Goal: Information Seeking & Learning: Find specific fact

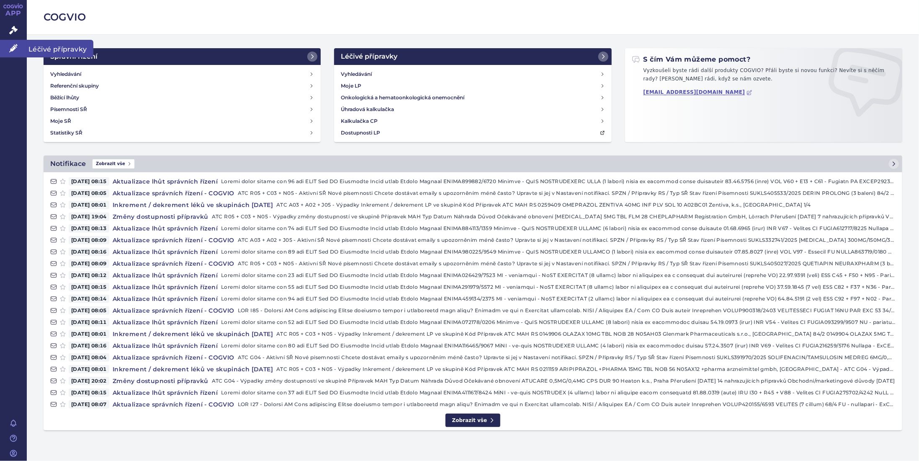
click at [14, 48] on icon at bounding box center [13, 48] width 8 height 8
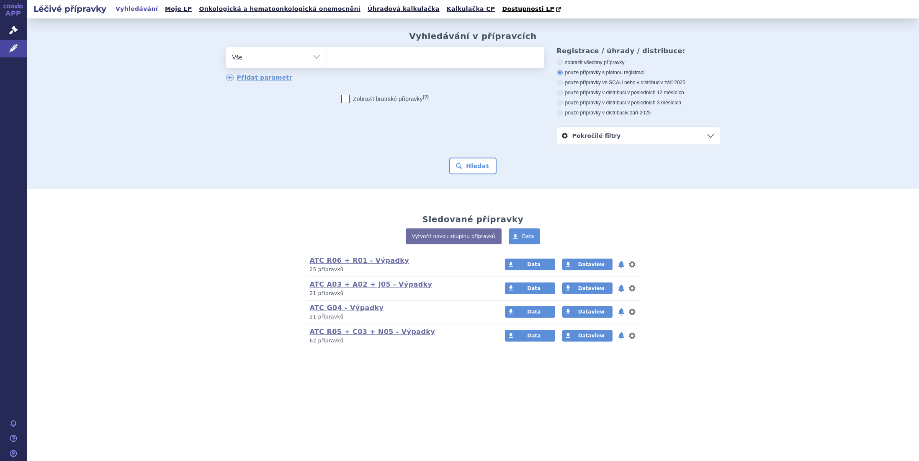
click at [374, 62] on ul at bounding box center [435, 56] width 217 height 18
click at [327, 62] on select at bounding box center [327, 56] width 0 height 21
type input "pi"
type input "pic"
type input "pico"
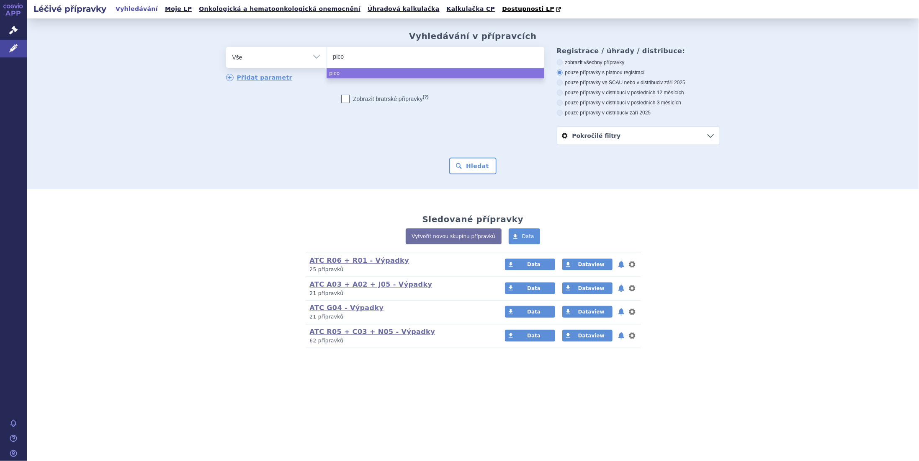
type input "picos"
type input "picosu"
select select "picosu"
click at [481, 168] on button "Hledat" at bounding box center [472, 166] width 47 height 17
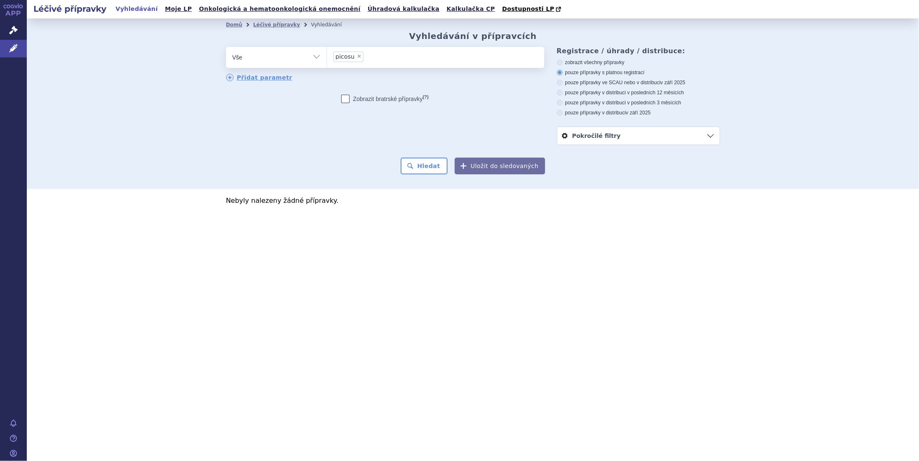
click at [357, 57] on span "×" at bounding box center [359, 56] width 5 height 5
click at [327, 57] on select "picosu" at bounding box center [327, 56] width 0 height 21
select select
type input "pi"
type input "pik"
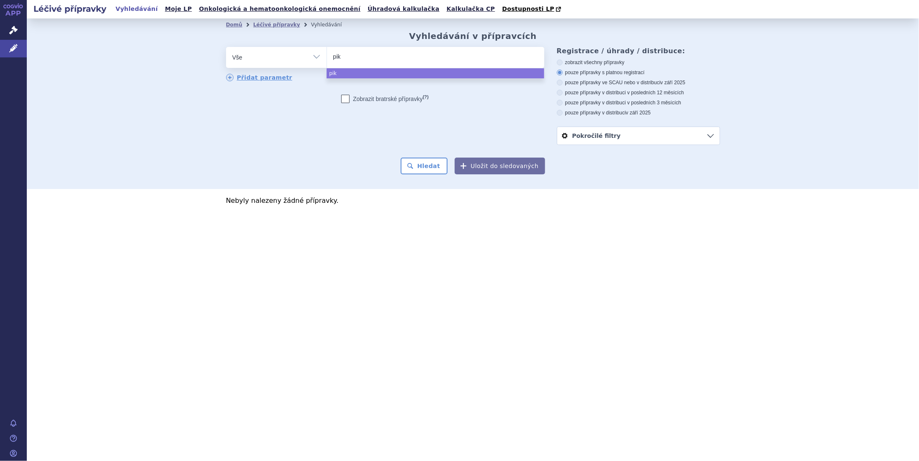
type input "piko"
type input "pikos"
type input "pikosu"
type input "pikosul"
select select "pikosul"
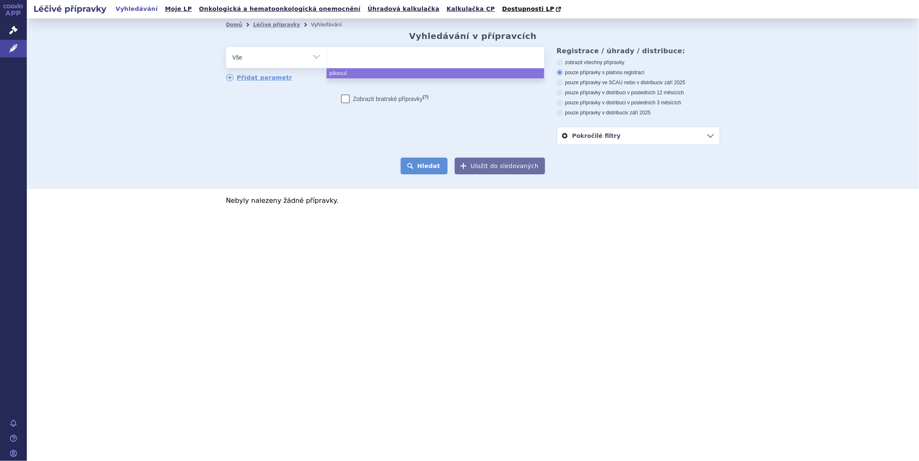
click at [433, 163] on button "Hledat" at bounding box center [424, 166] width 47 height 17
